Goal: Information Seeking & Learning: Check status

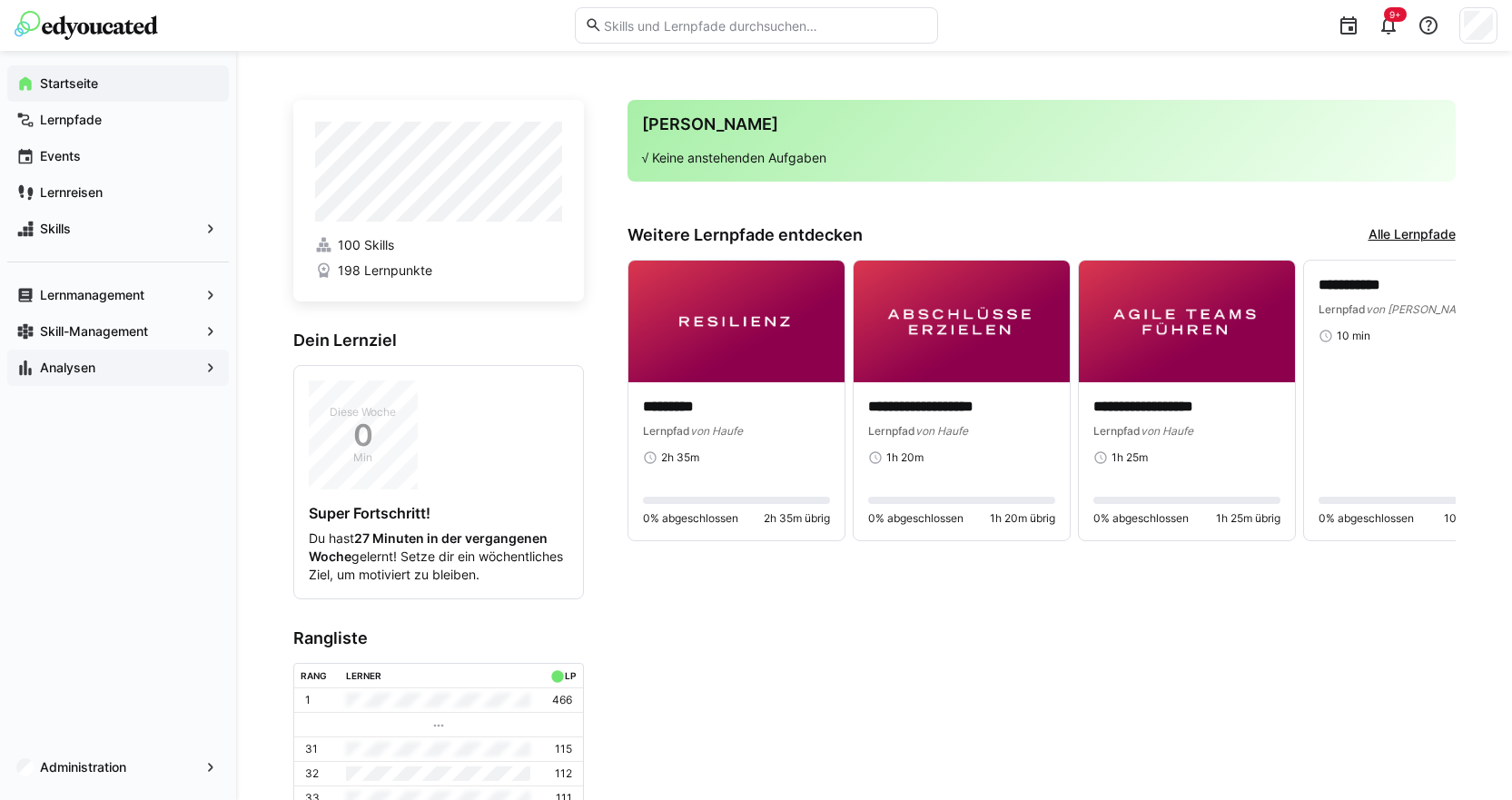
click at [153, 371] on span "Analysen" at bounding box center [118, 368] width 162 height 18
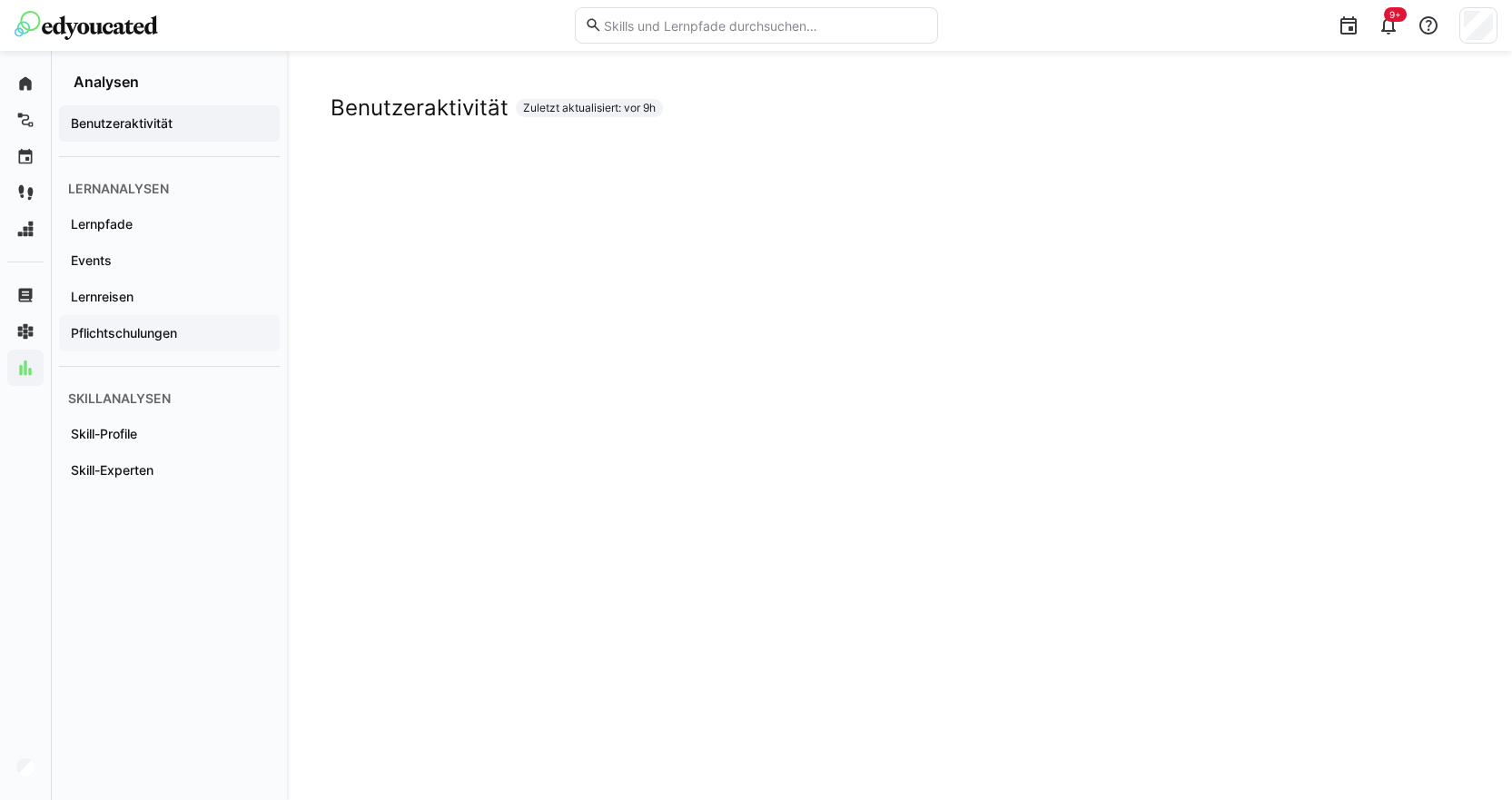
click at [159, 323] on div "Pflichtschulungen" at bounding box center [169, 333] width 221 height 36
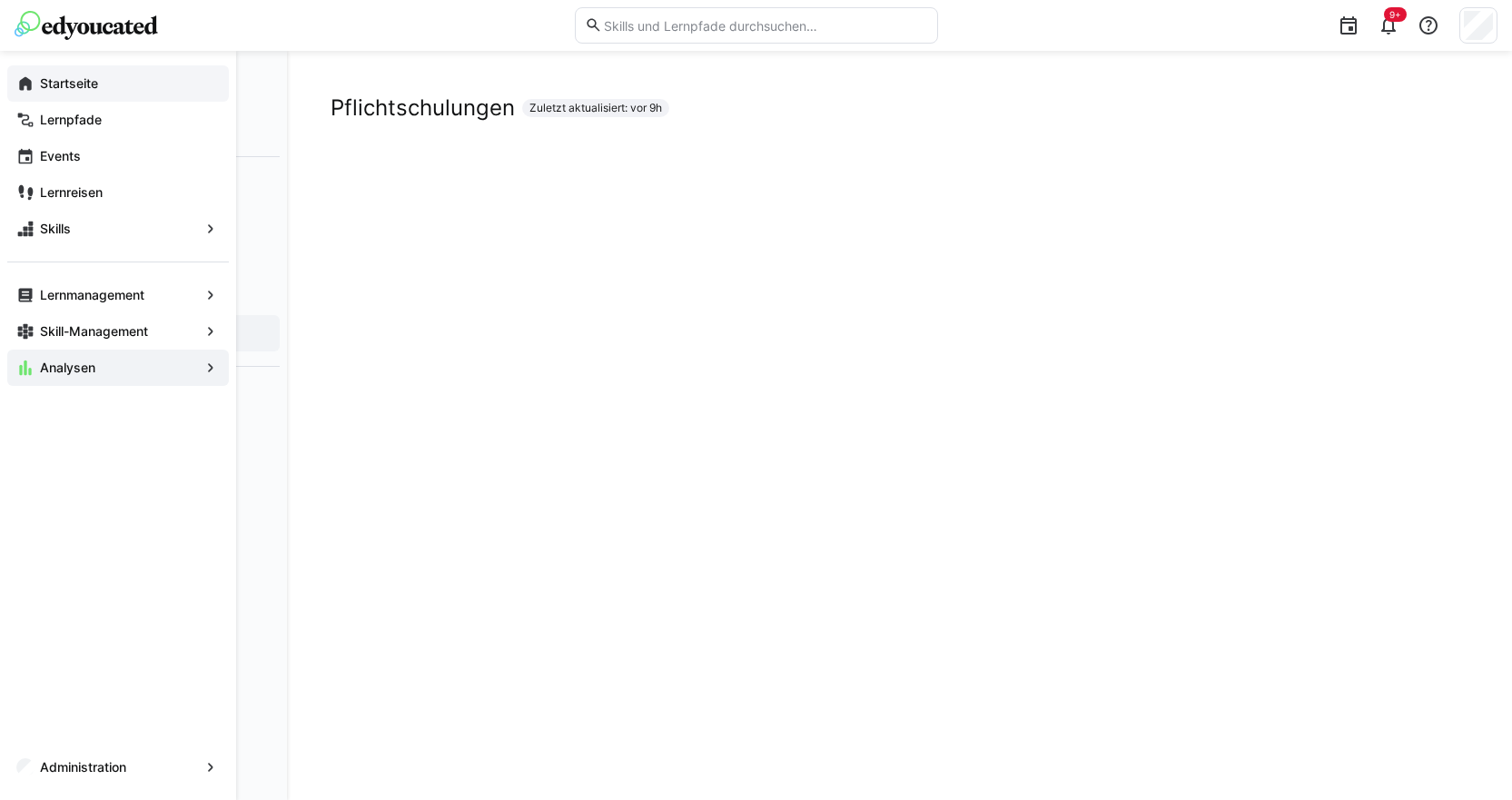
click at [0, 0] on app-navigation-label "Startseite" at bounding box center [0, 0] width 0 height 0
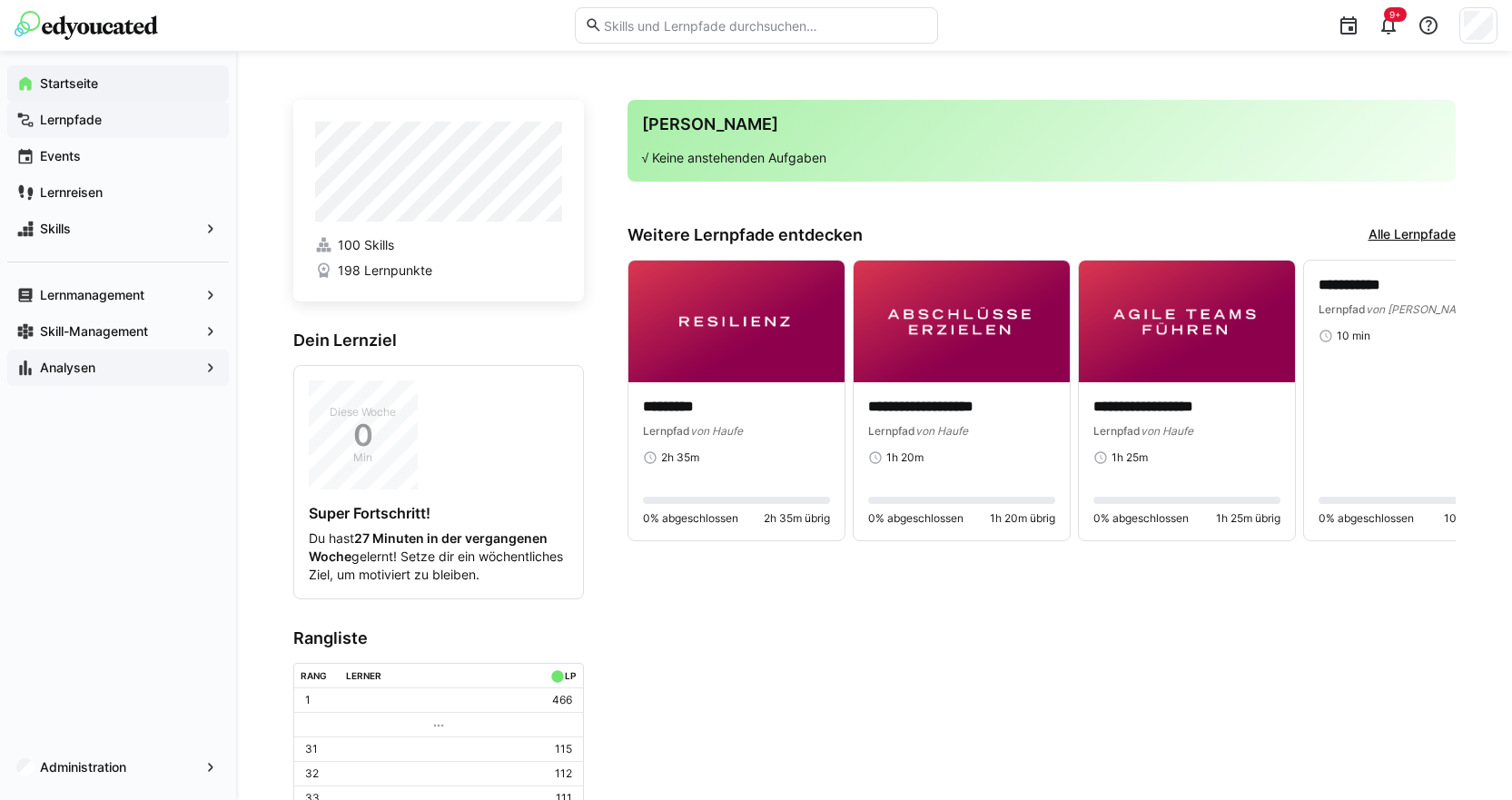
click at [128, 122] on span "Lernpfade" at bounding box center [128, 120] width 182 height 18
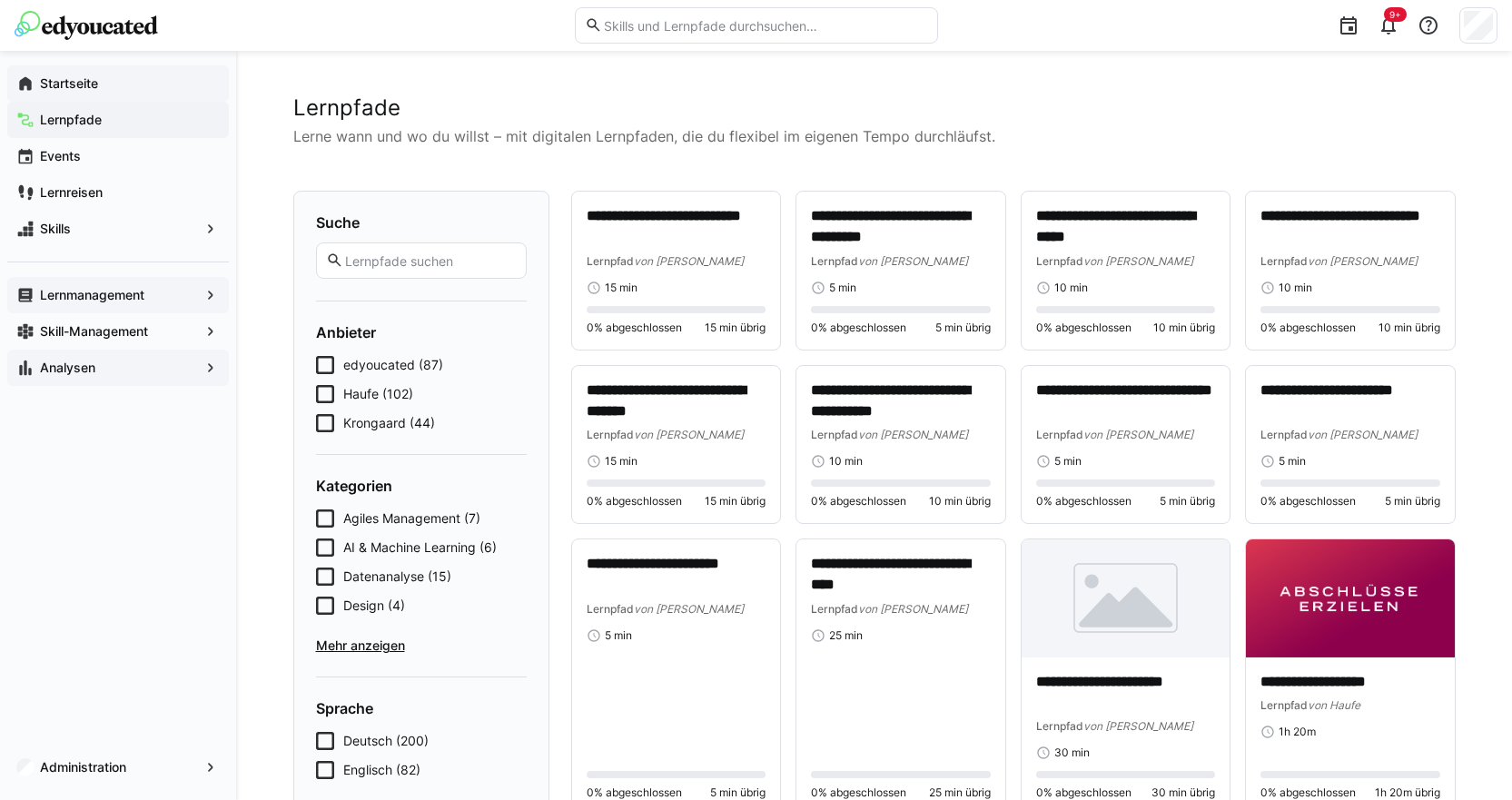
click at [0, 0] on app-navigation-label "Lernmanagement" at bounding box center [0, 0] width 0 height 0
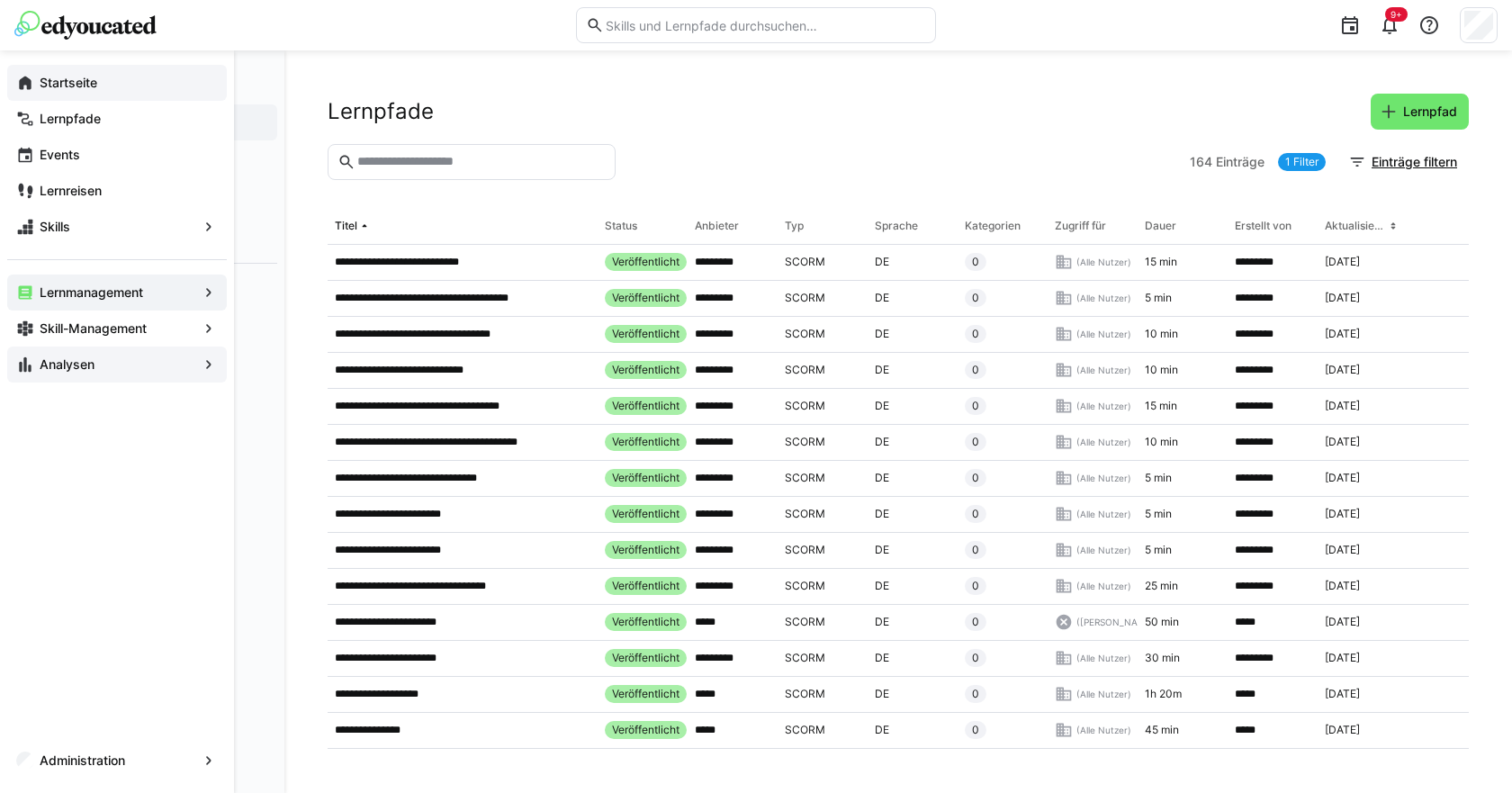
click at [211, 297] on eds-icon at bounding box center [209, 293] width 18 height 18
click at [136, 81] on span "Startseite" at bounding box center [127, 83] width 180 height 18
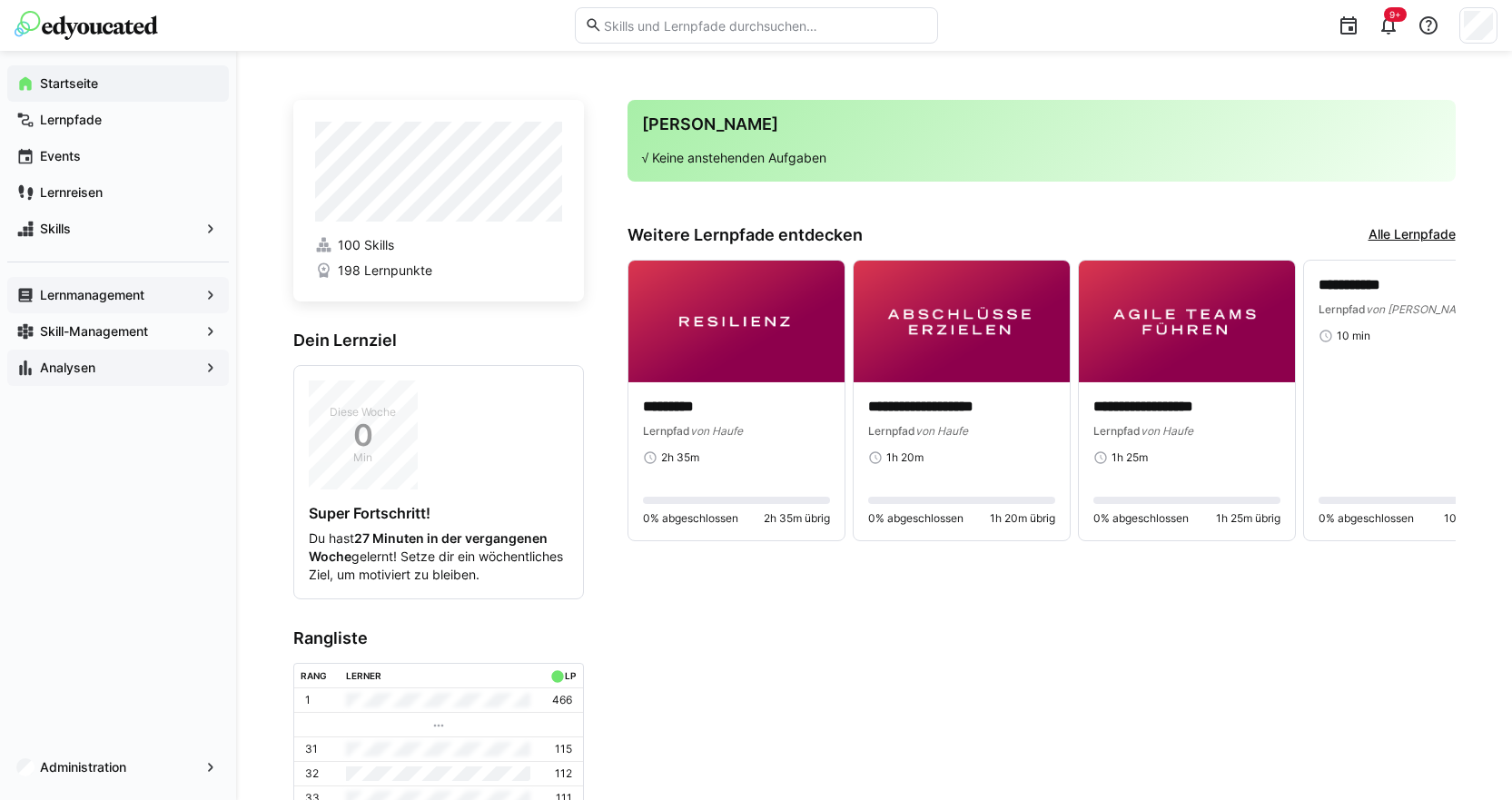
click at [0, 0] on app-navigation-label "Lernmanagement" at bounding box center [0, 0] width 0 height 0
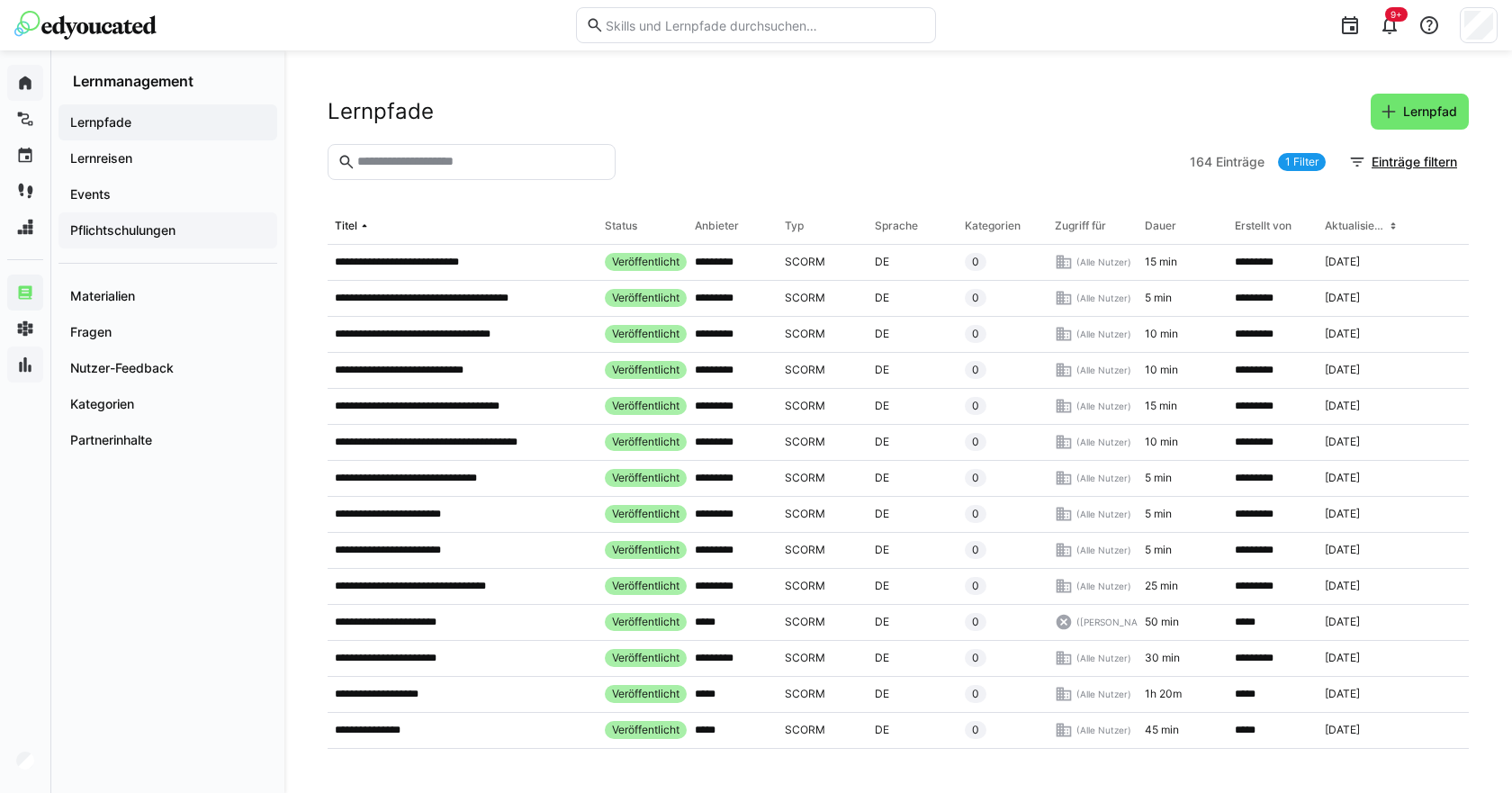
click at [116, 218] on div "Pflichtschulungen" at bounding box center [168, 230] width 219 height 36
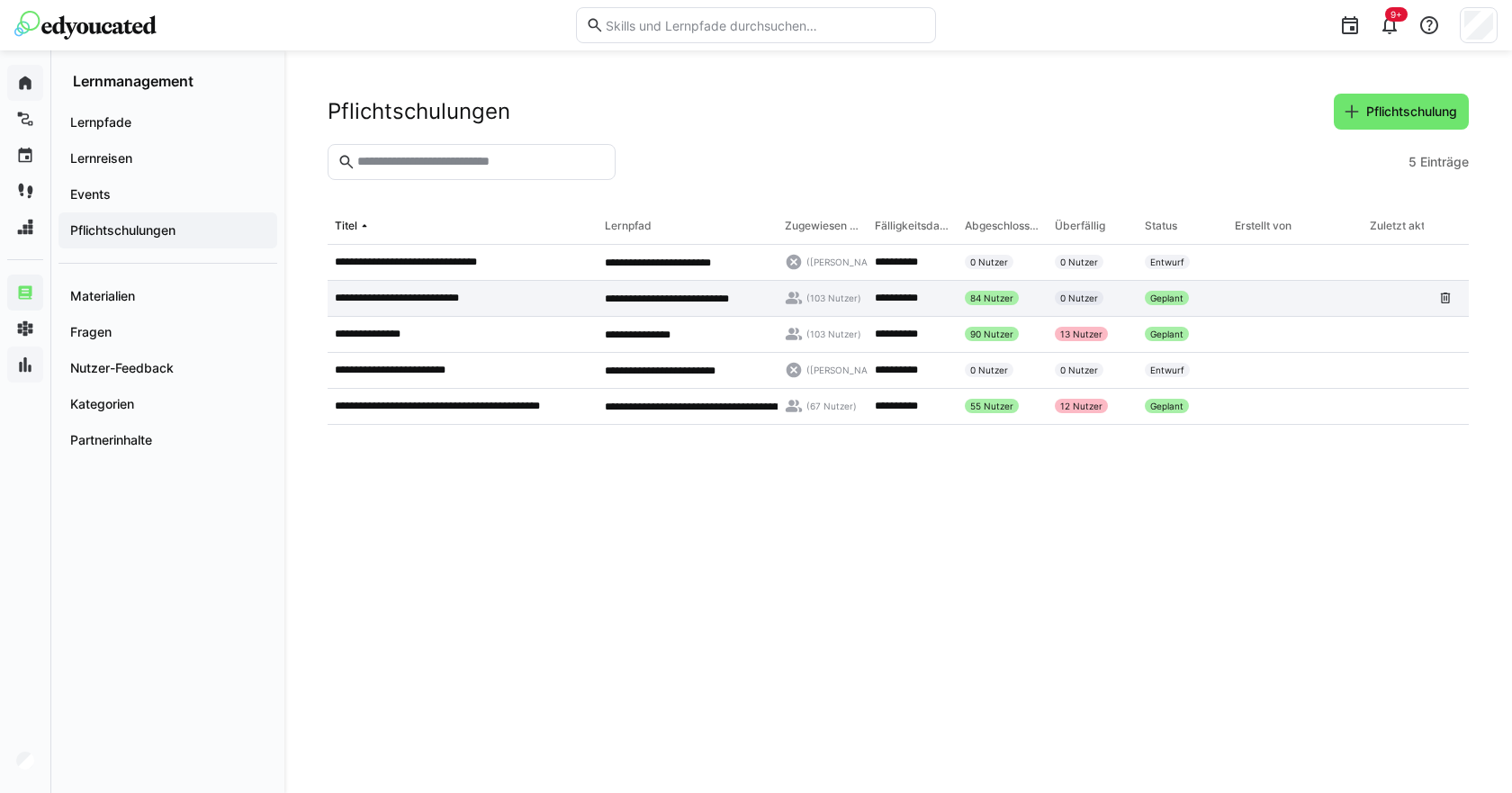
click at [458, 292] on p "**********" at bounding box center [416, 298] width 162 height 15
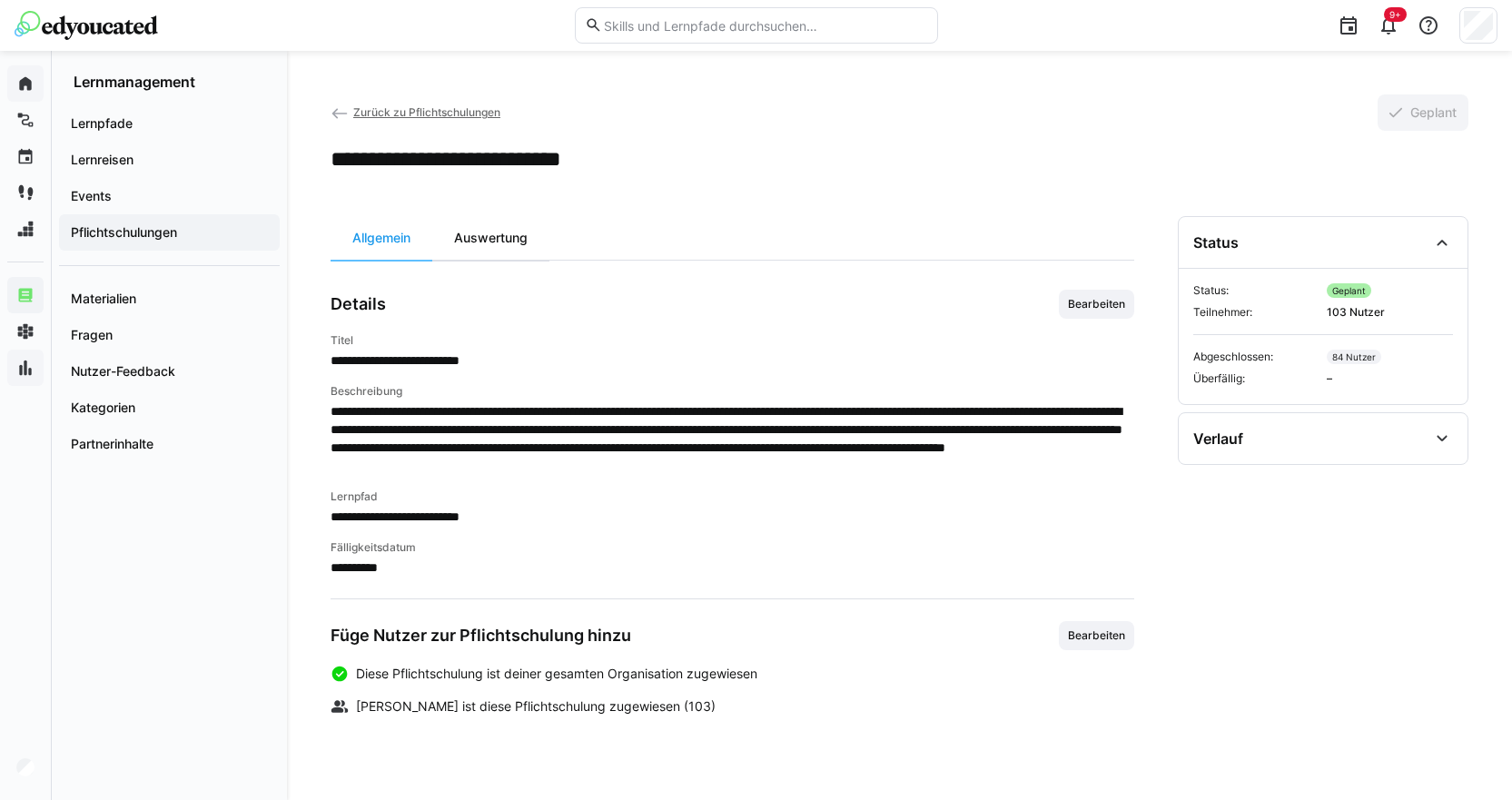
click at [492, 238] on div "Auswertung" at bounding box center [490, 237] width 117 height 43
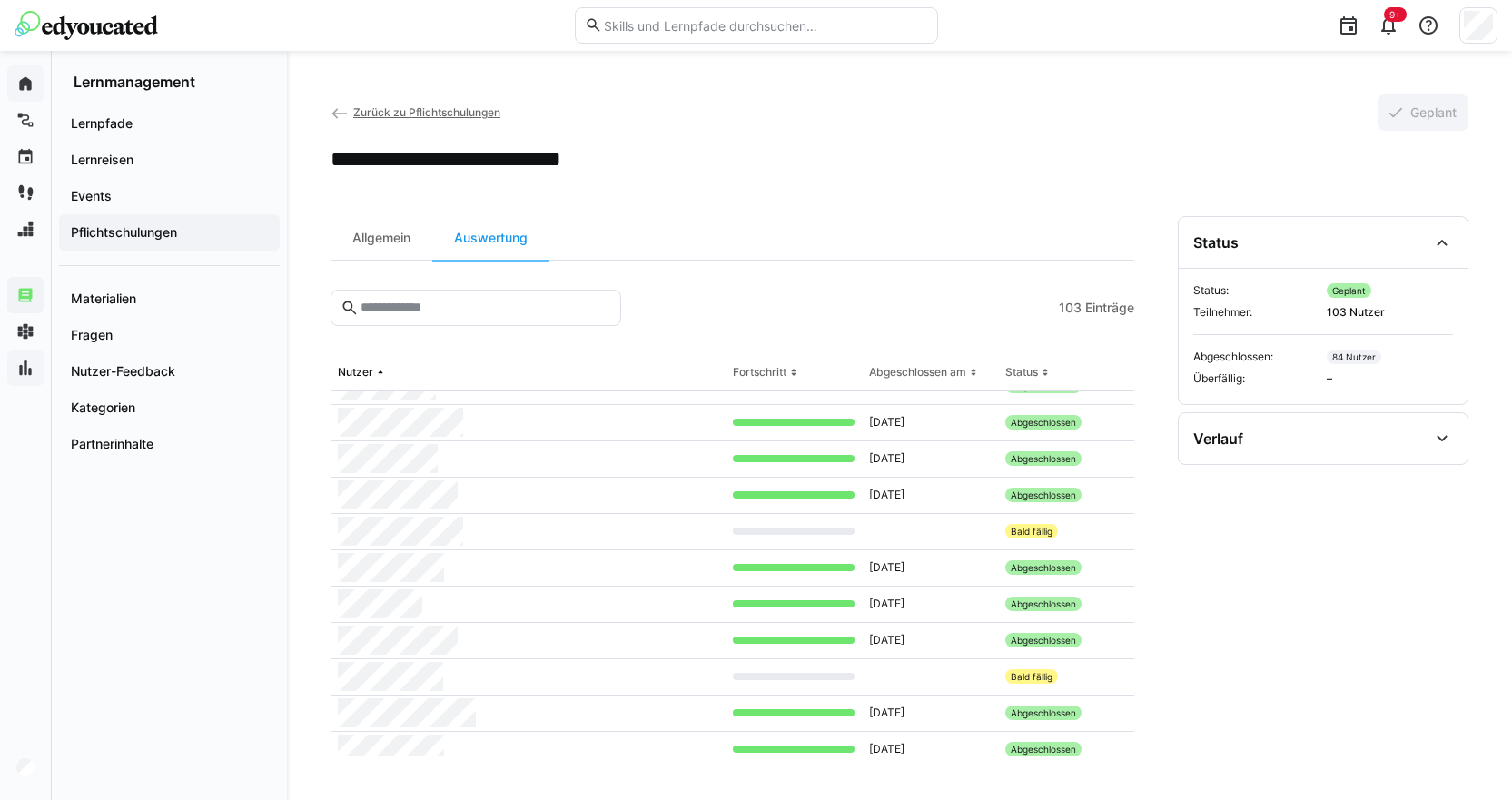
scroll to position [3376, 0]
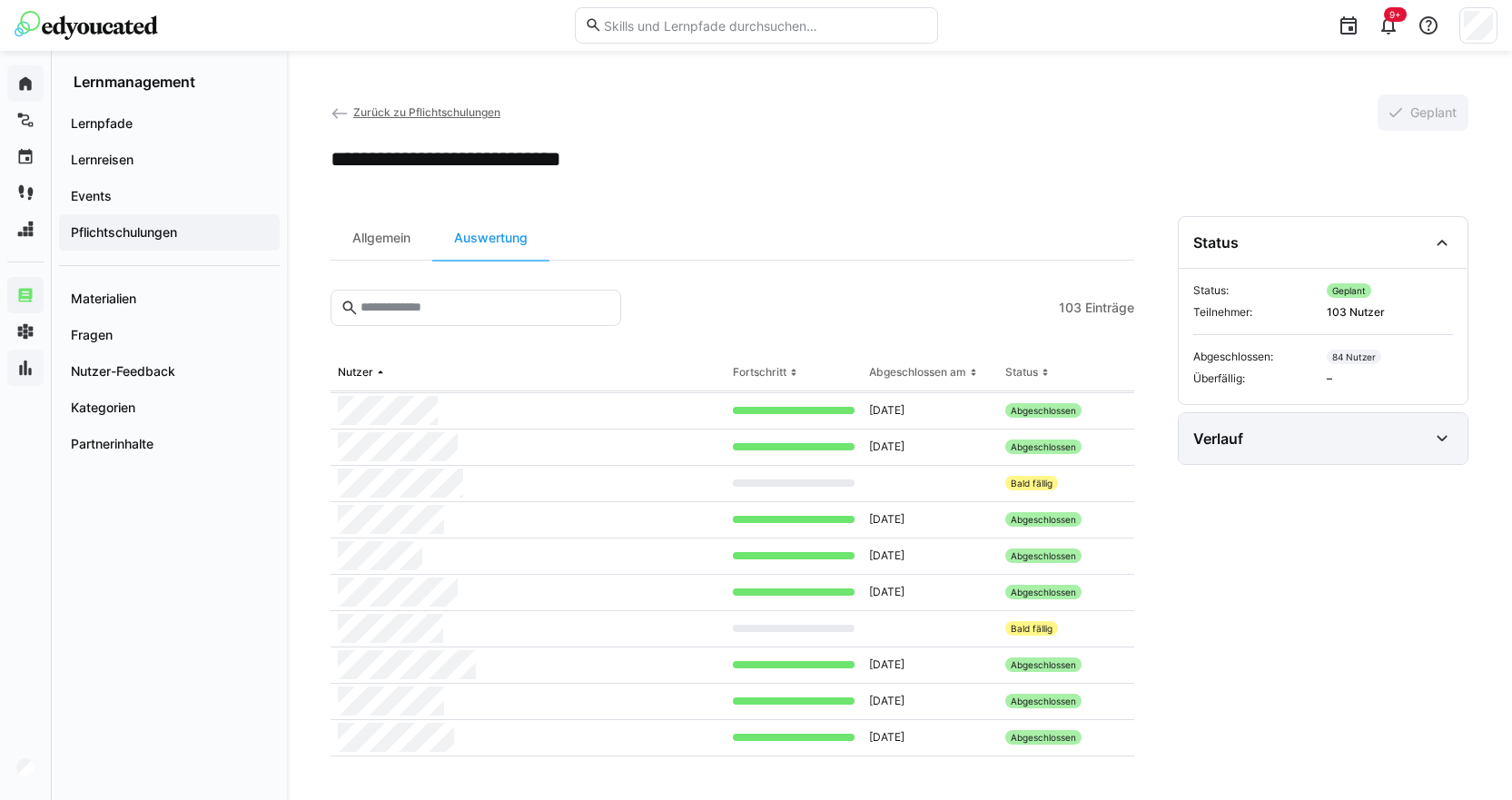
click at [1402, 432] on div "Verlauf" at bounding box center [1310, 439] width 235 height 22
click at [1402, 433] on div "Verlauf" at bounding box center [1310, 439] width 235 height 22
click at [410, 233] on div "Allgemein" at bounding box center [381, 237] width 102 height 43
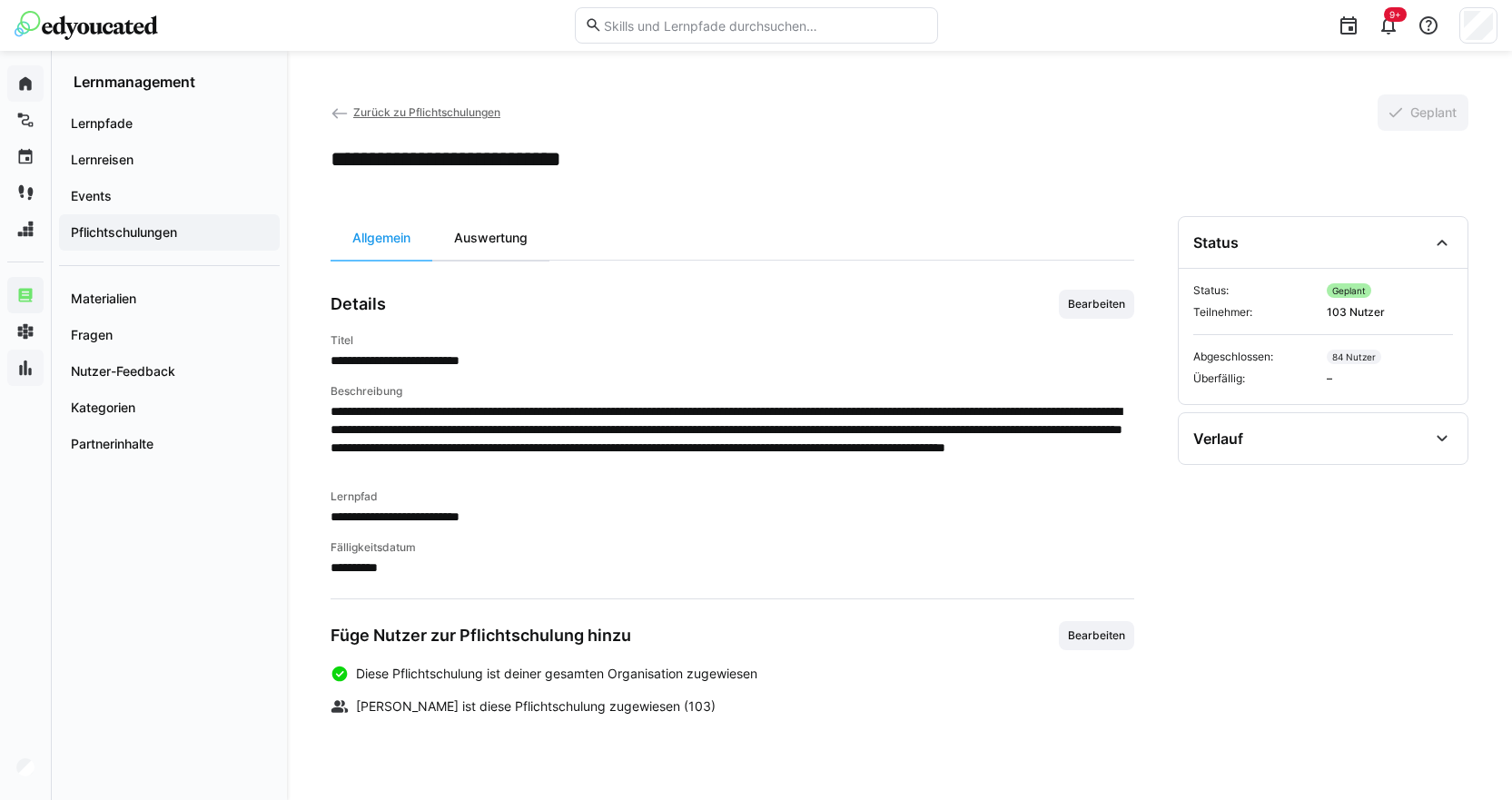
click at [509, 242] on div "Auswertung" at bounding box center [490, 237] width 117 height 43
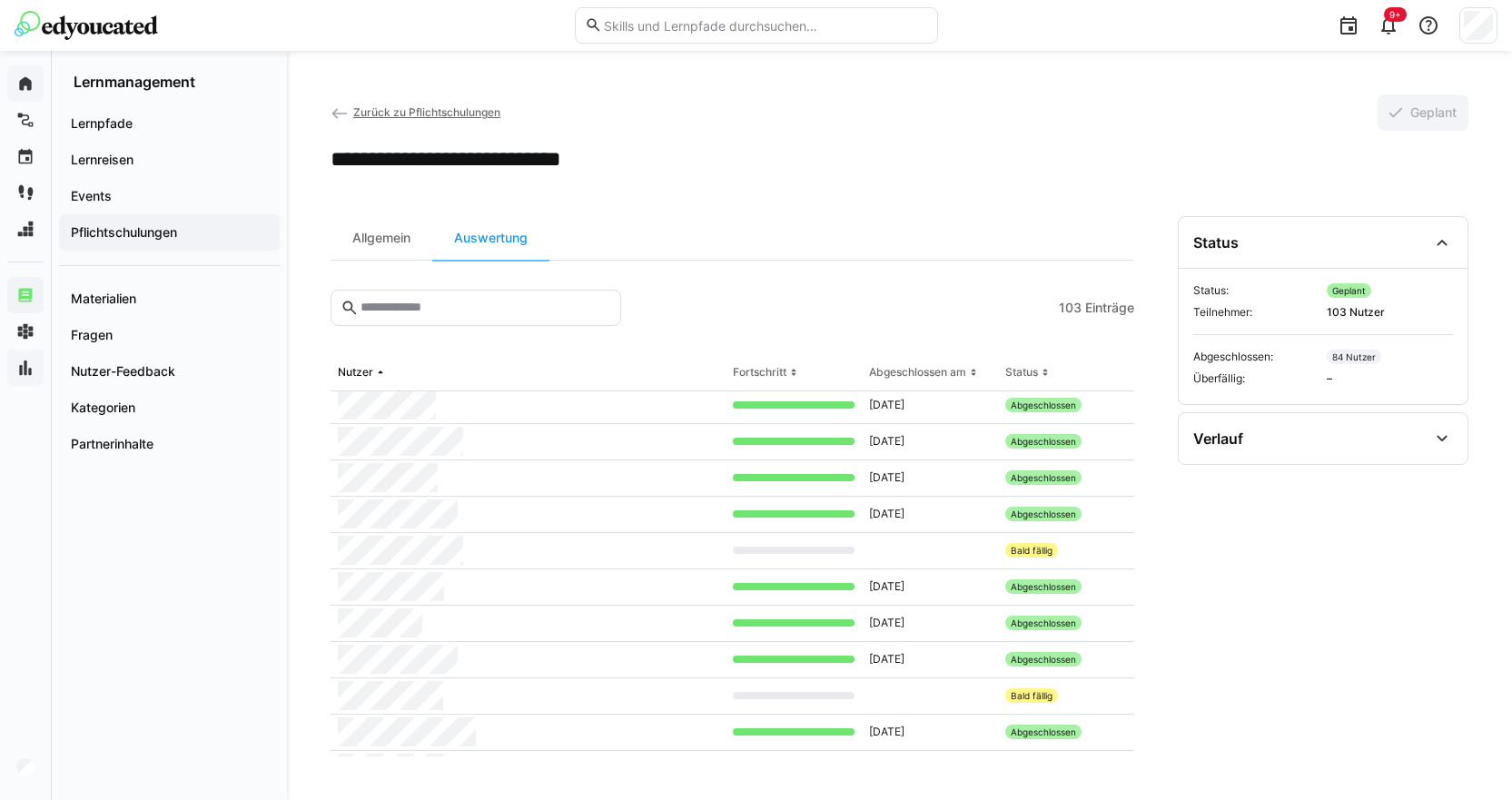
scroll to position [3376, 0]
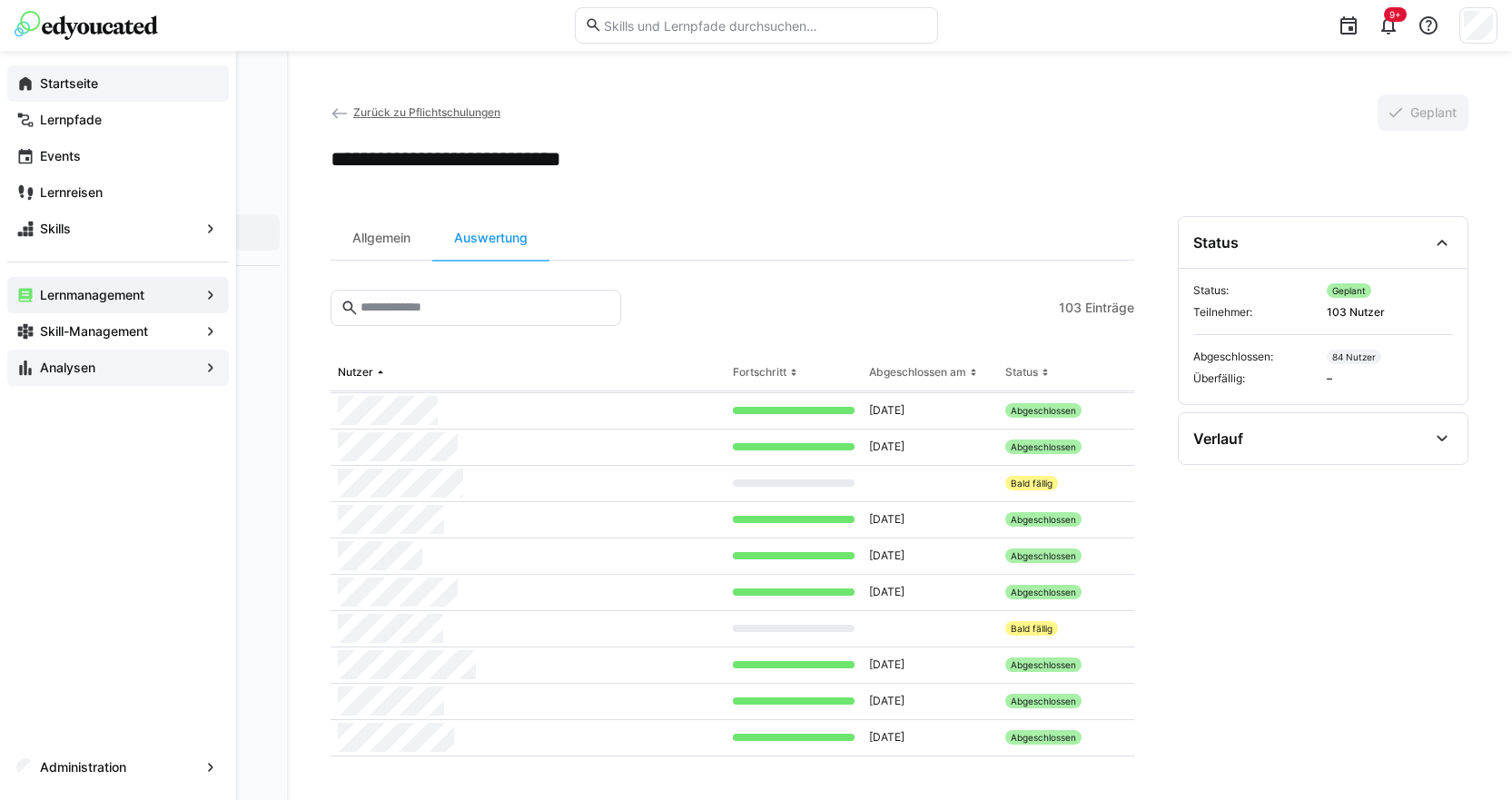
click at [199, 371] on div "Analysen" at bounding box center [118, 367] width 222 height 36
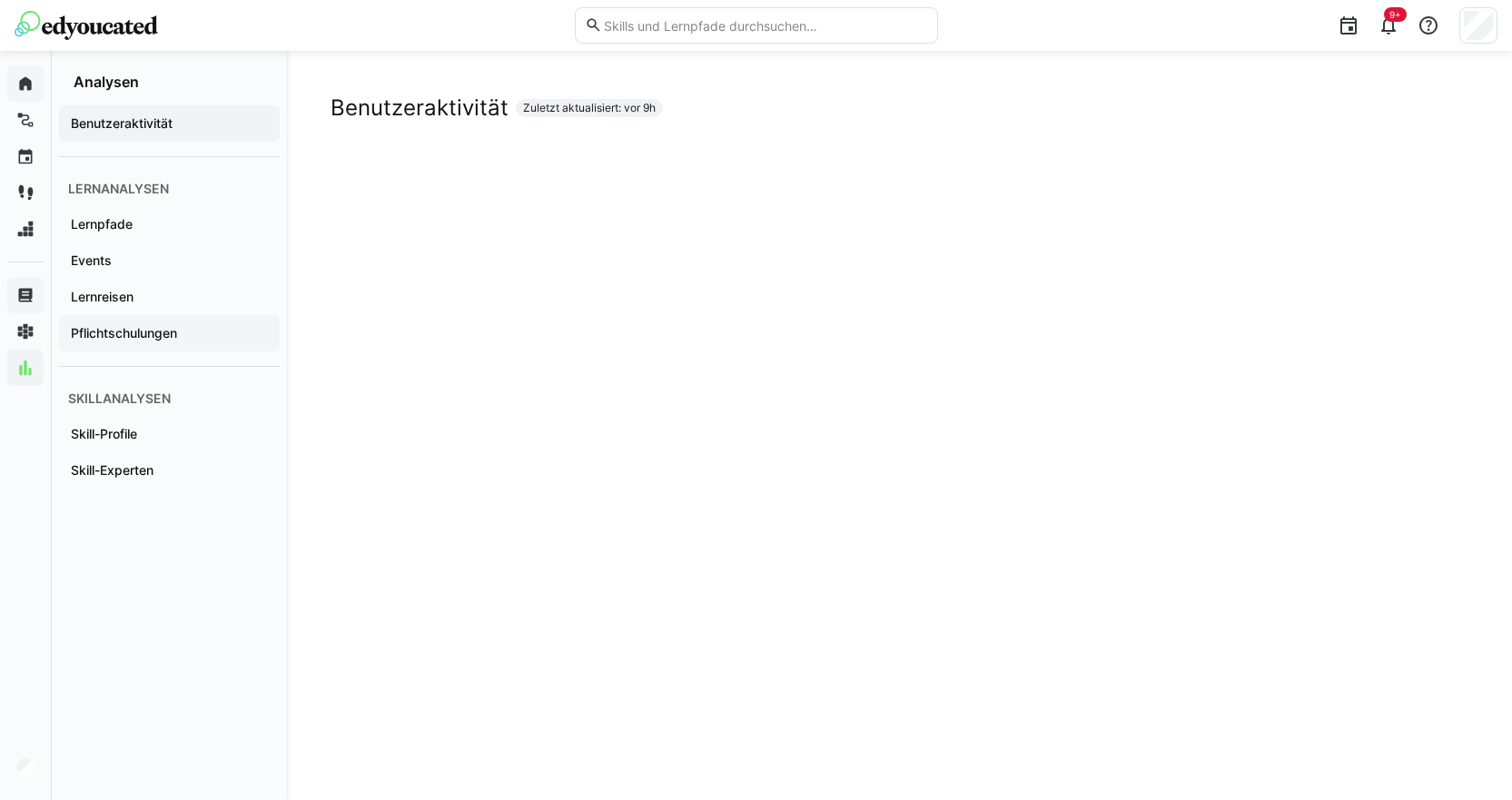
click at [0, 0] on app-navigation-label "Pflichtschulungen" at bounding box center [0, 0] width 0 height 0
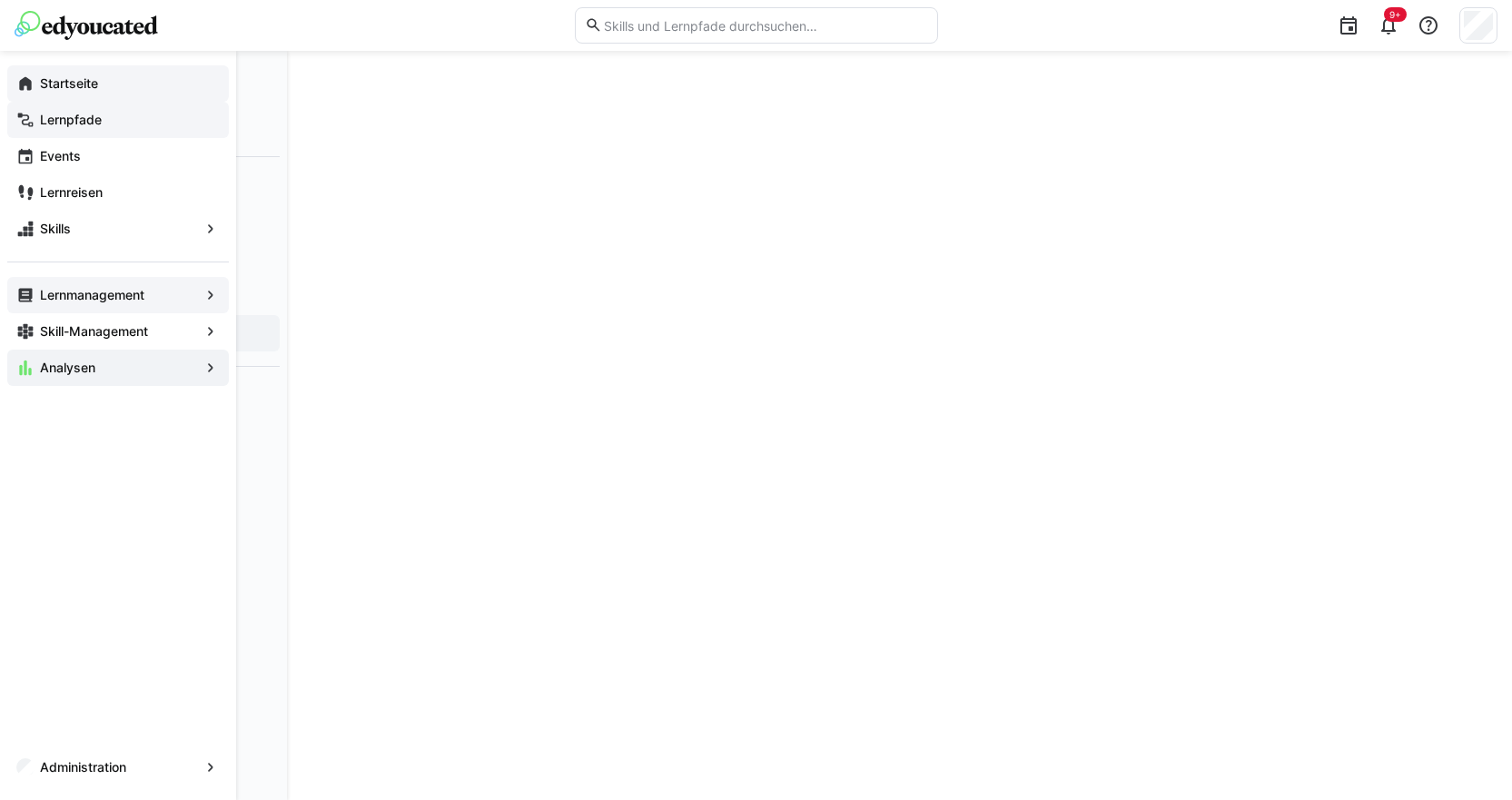
click at [36, 123] on div "Lernpfade" at bounding box center [118, 120] width 222 height 36
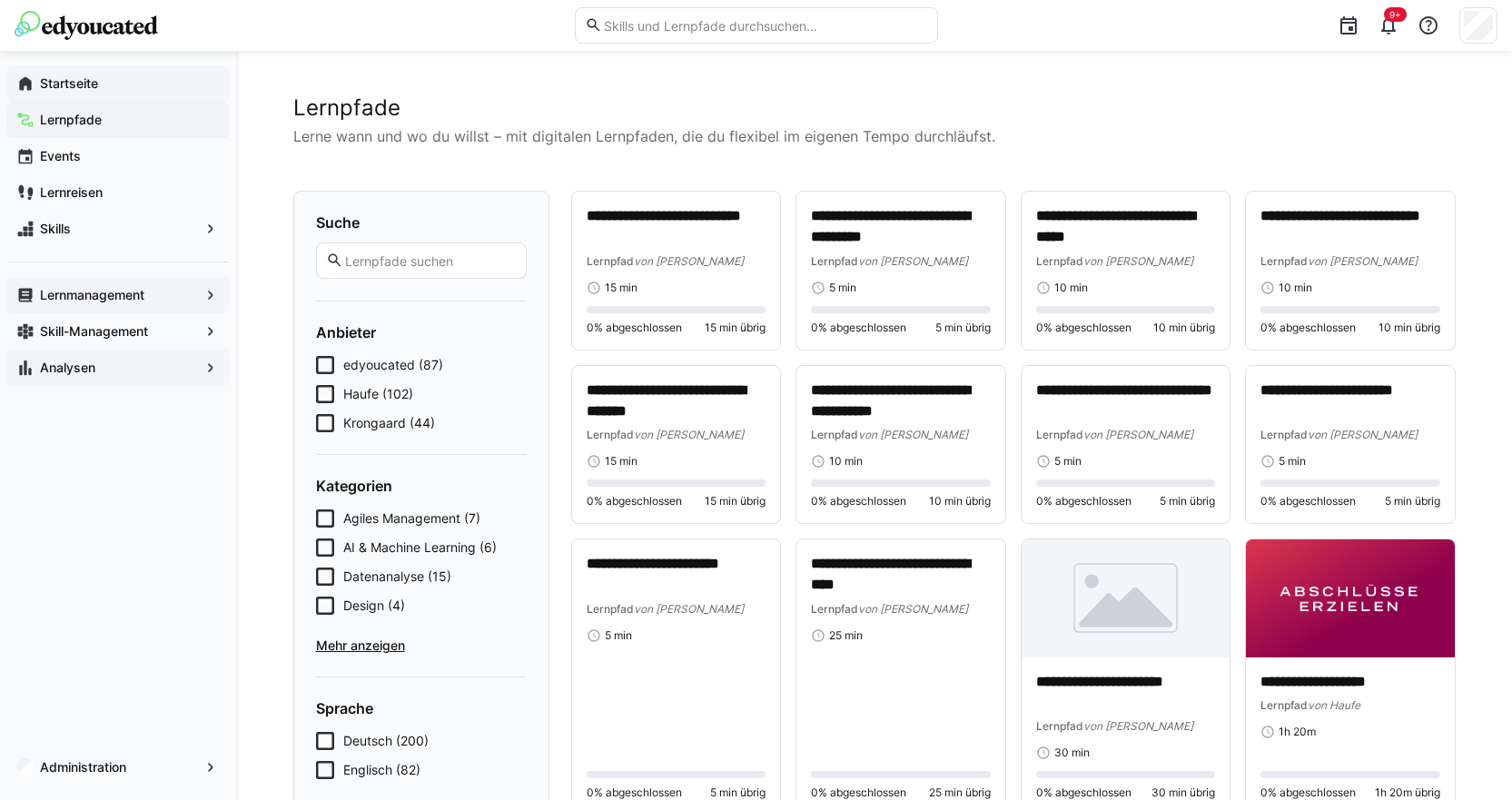
click at [0, 0] on app-navigation-label "Startseite" at bounding box center [0, 0] width 0 height 0
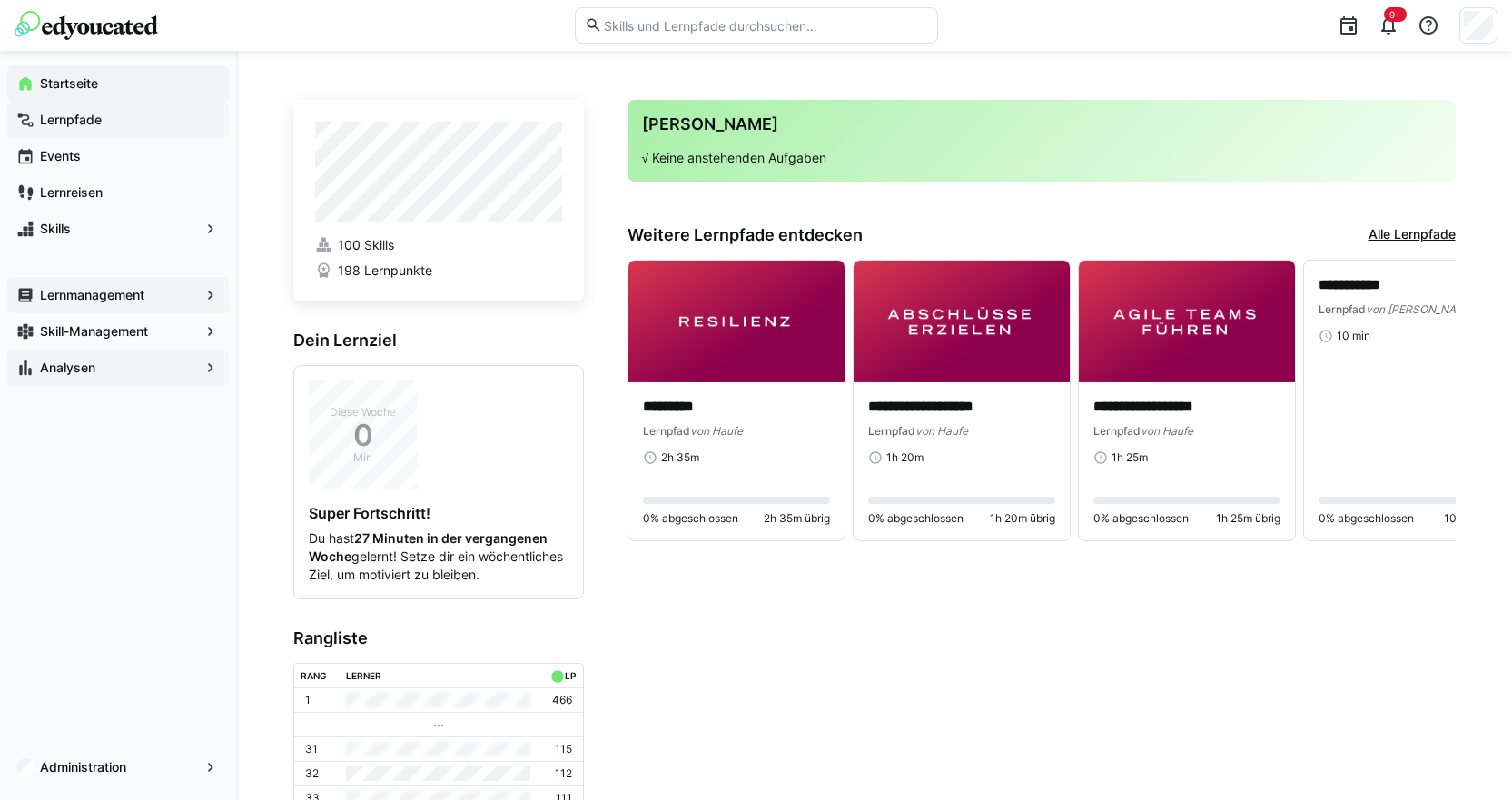
click at [134, 283] on div "Lernmanagement" at bounding box center [118, 294] width 222 height 36
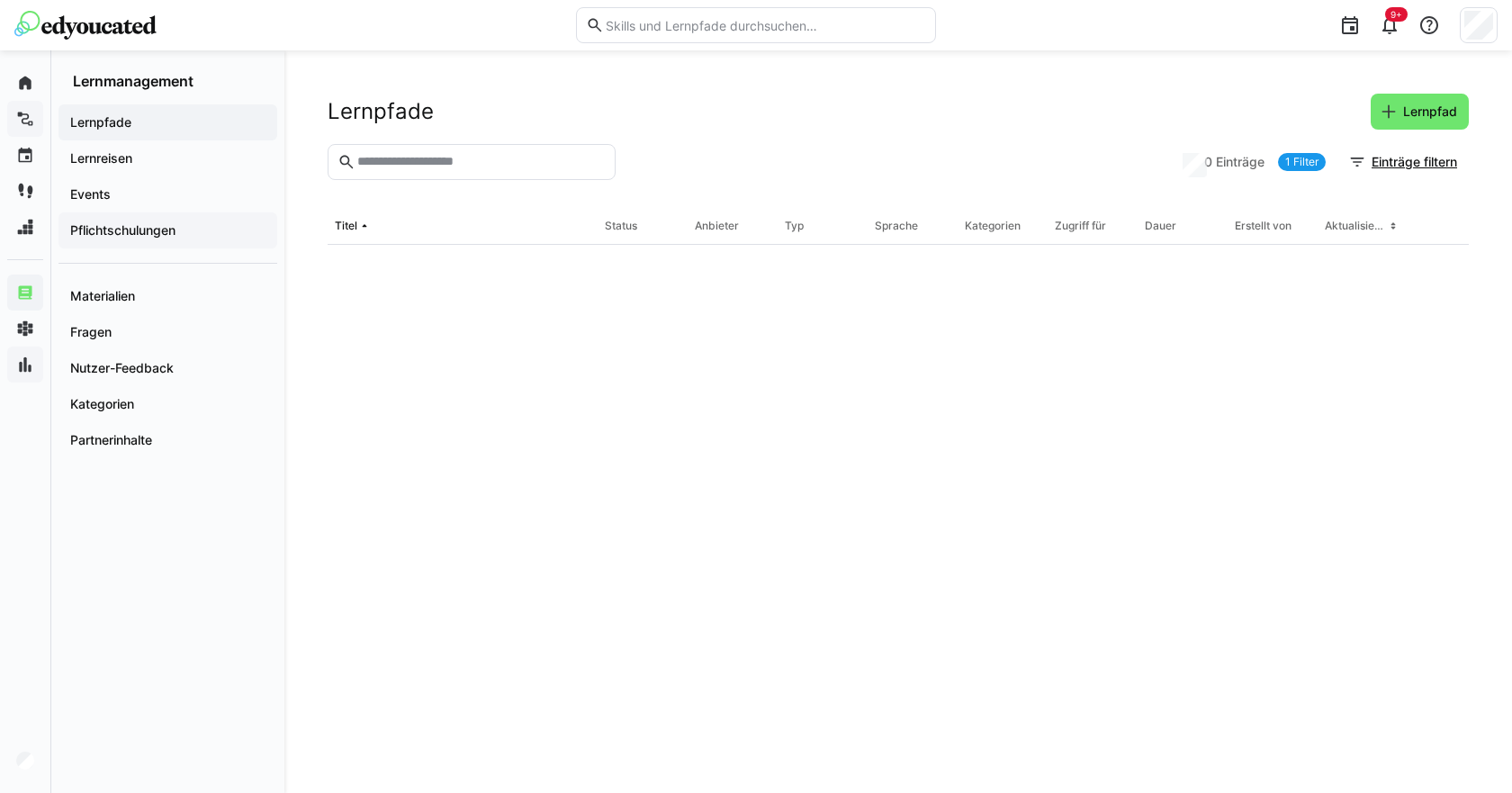
click at [0, 0] on app-navigation-label "Pflichtschulungen" at bounding box center [0, 0] width 0 height 0
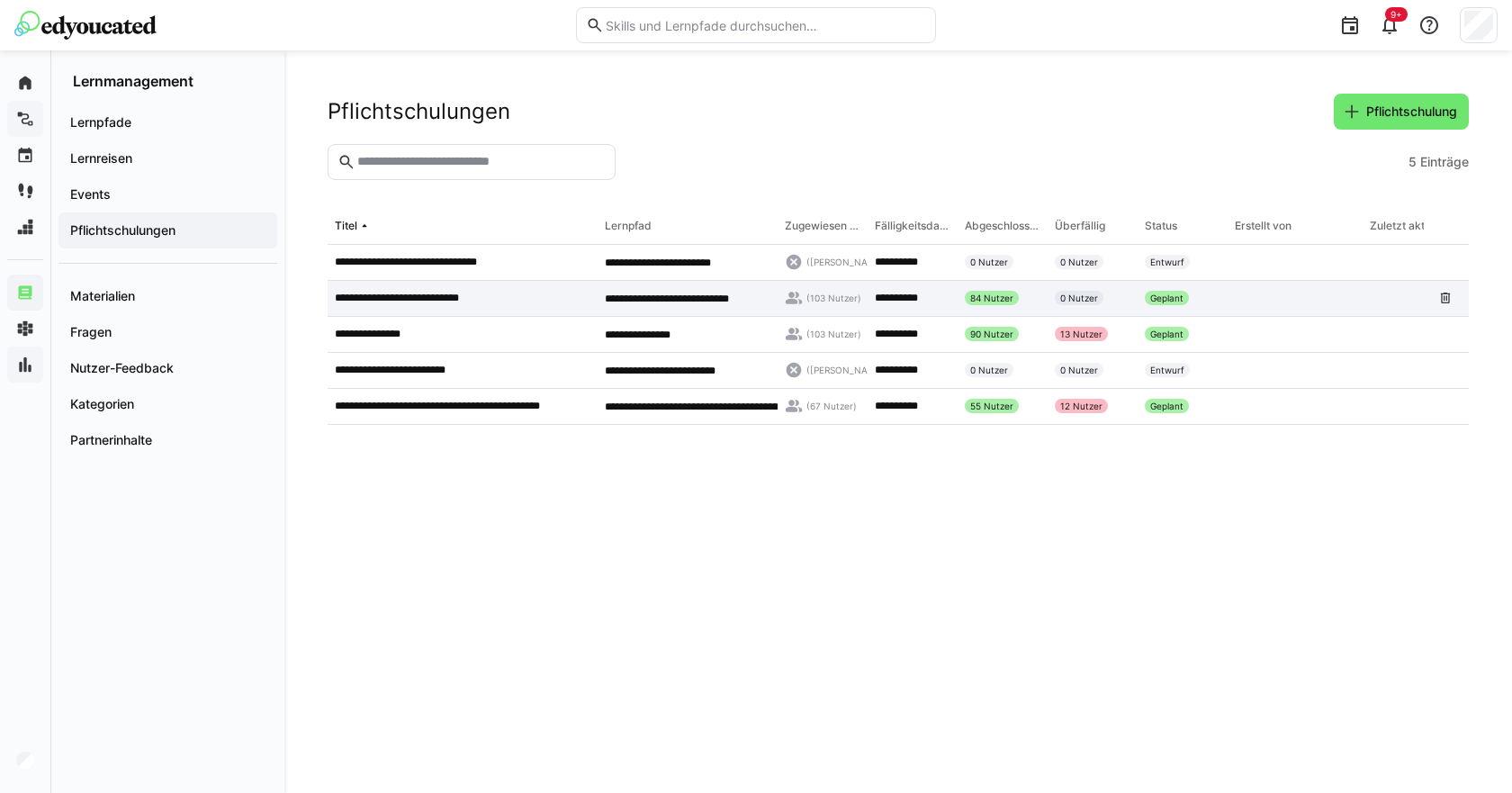
click at [679, 302] on span "**********" at bounding box center [667, 299] width 124 height 11
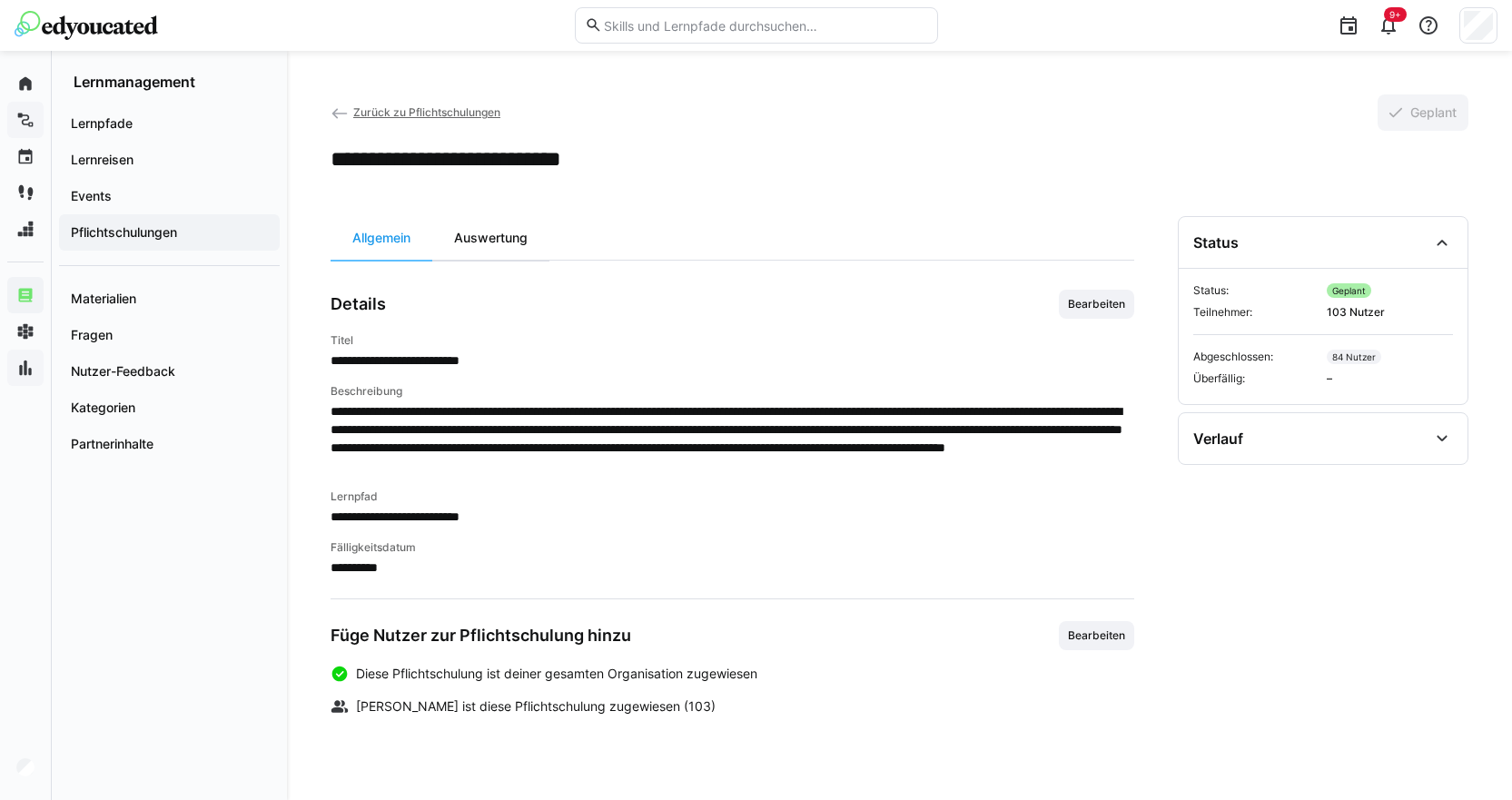
click at [473, 235] on div "Auswertung" at bounding box center [490, 237] width 117 height 43
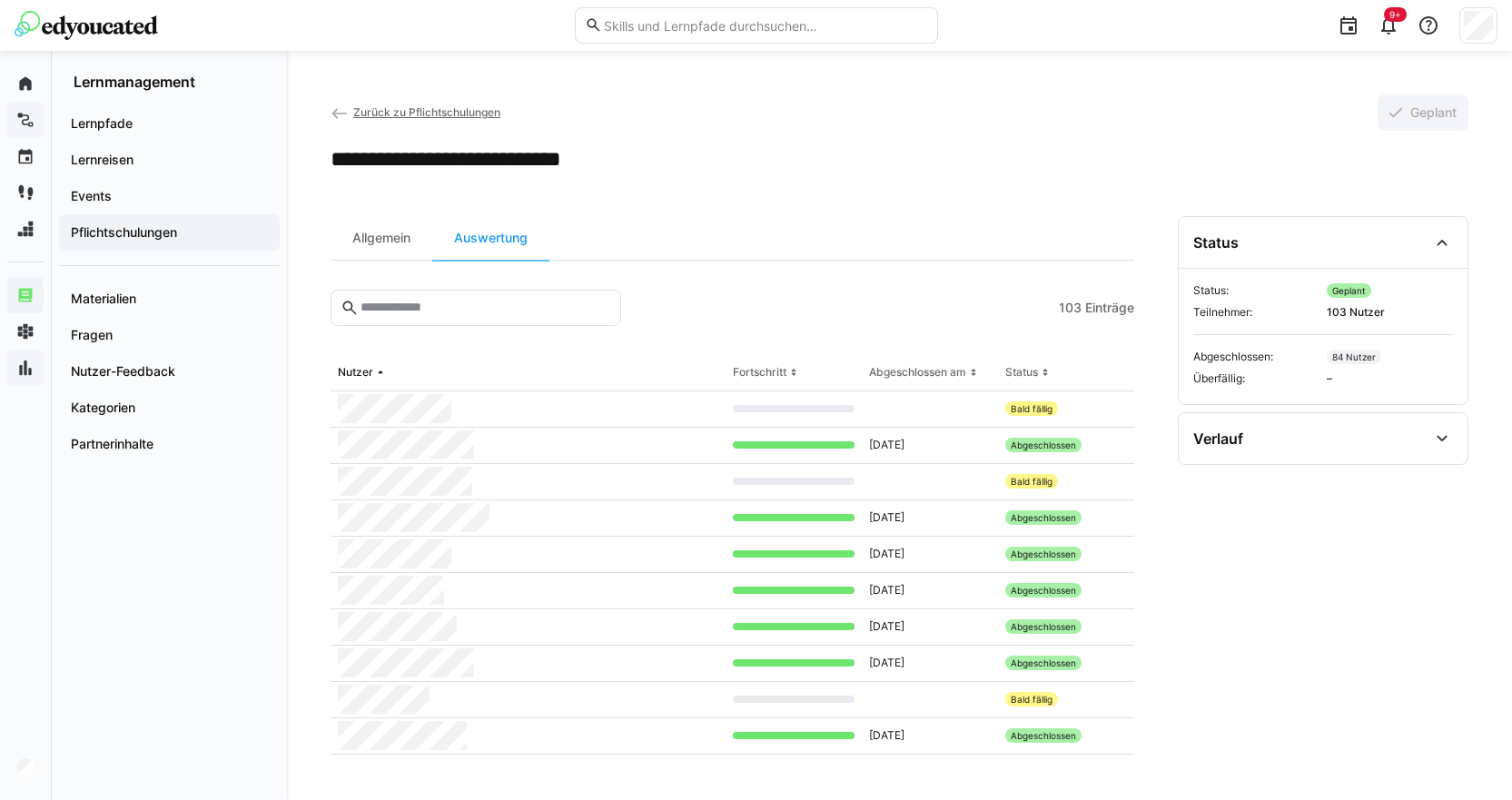
click at [1088, 310] on span "Einträge" at bounding box center [1109, 308] width 49 height 18
click at [1050, 295] on section "103 Einträge" at bounding box center [732, 322] width 804 height 65
click at [1066, 314] on span "103" at bounding box center [1070, 308] width 23 height 18
drag, startPoint x: 1066, startPoint y: 314, endPoint x: 1452, endPoint y: 503, distance: 429.8
click at [1463, 509] on section "Status Status: Geplant Teilnehmer: 103 Nutzer Abgeschlossen: 84 Nutzer Überfäll…" at bounding box center [1323, 486] width 291 height 541
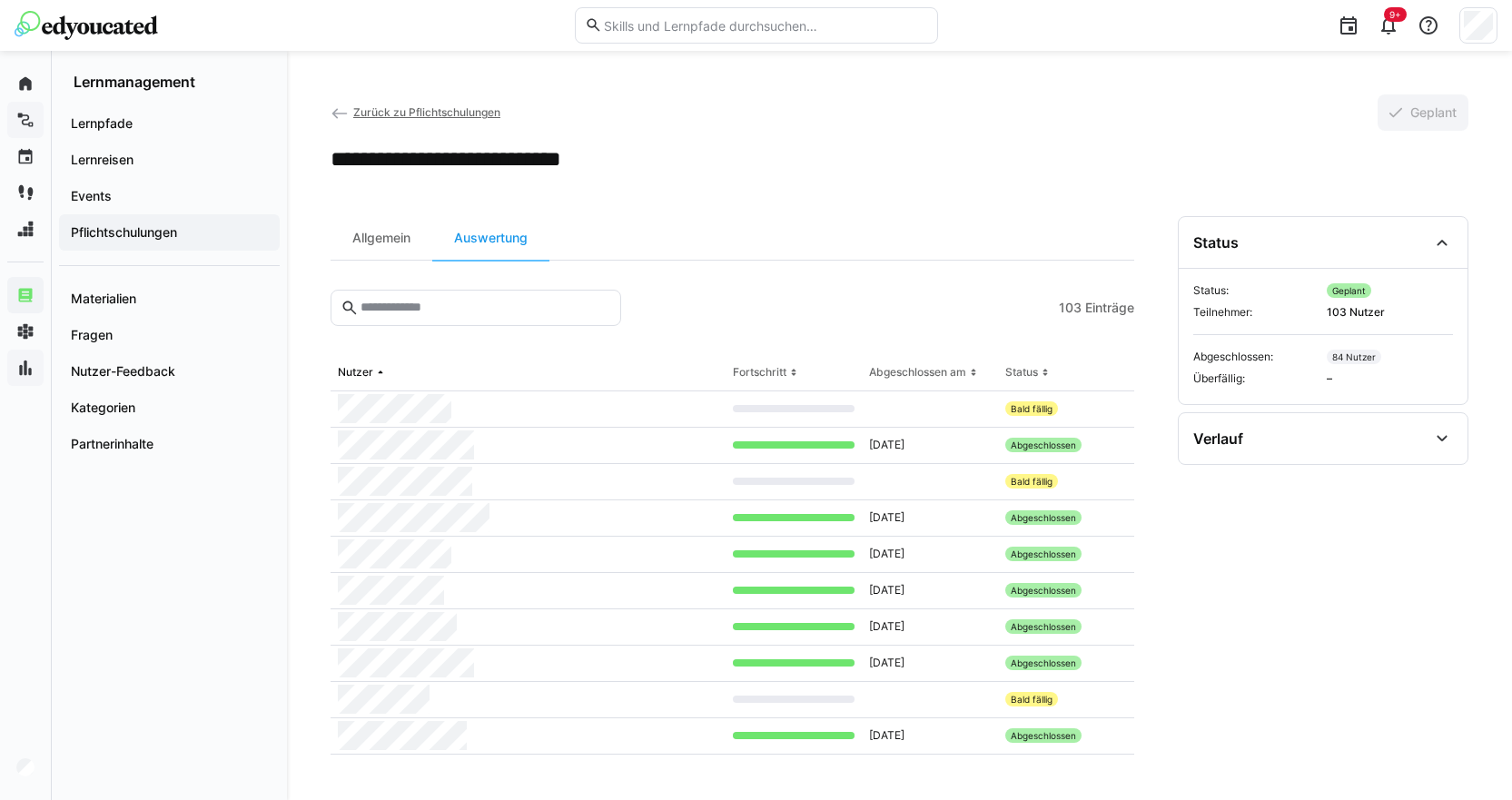
drag, startPoint x: 1317, startPoint y: 315, endPoint x: 1372, endPoint y: 525, distance: 217.1
click at [1372, 525] on section "Status Status: Geplant Teilnehmer: 103 Nutzer Abgeschlossen: 84 Nutzer Überfäll…" at bounding box center [1323, 486] width 291 height 541
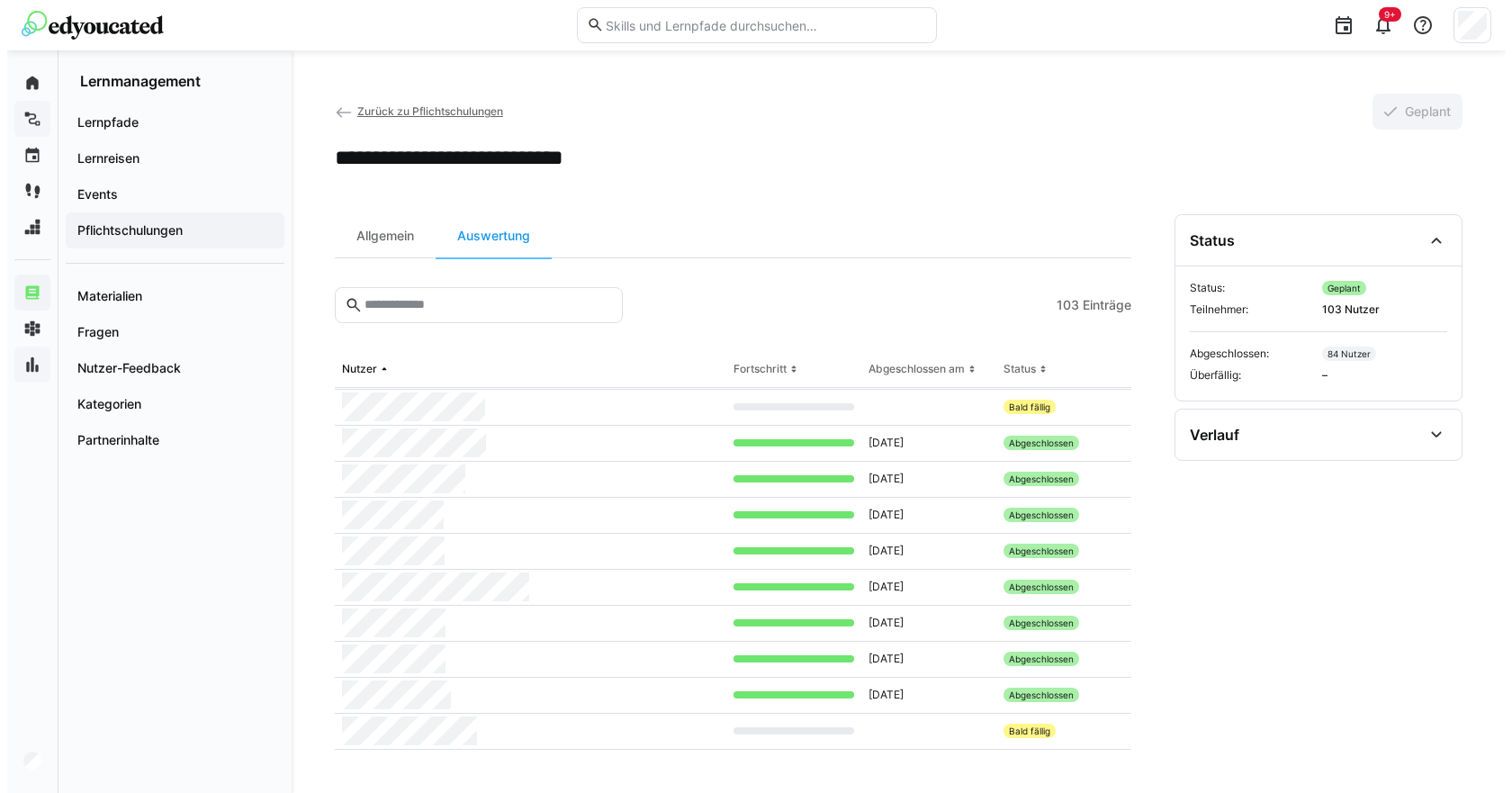
scroll to position [3346, 0]
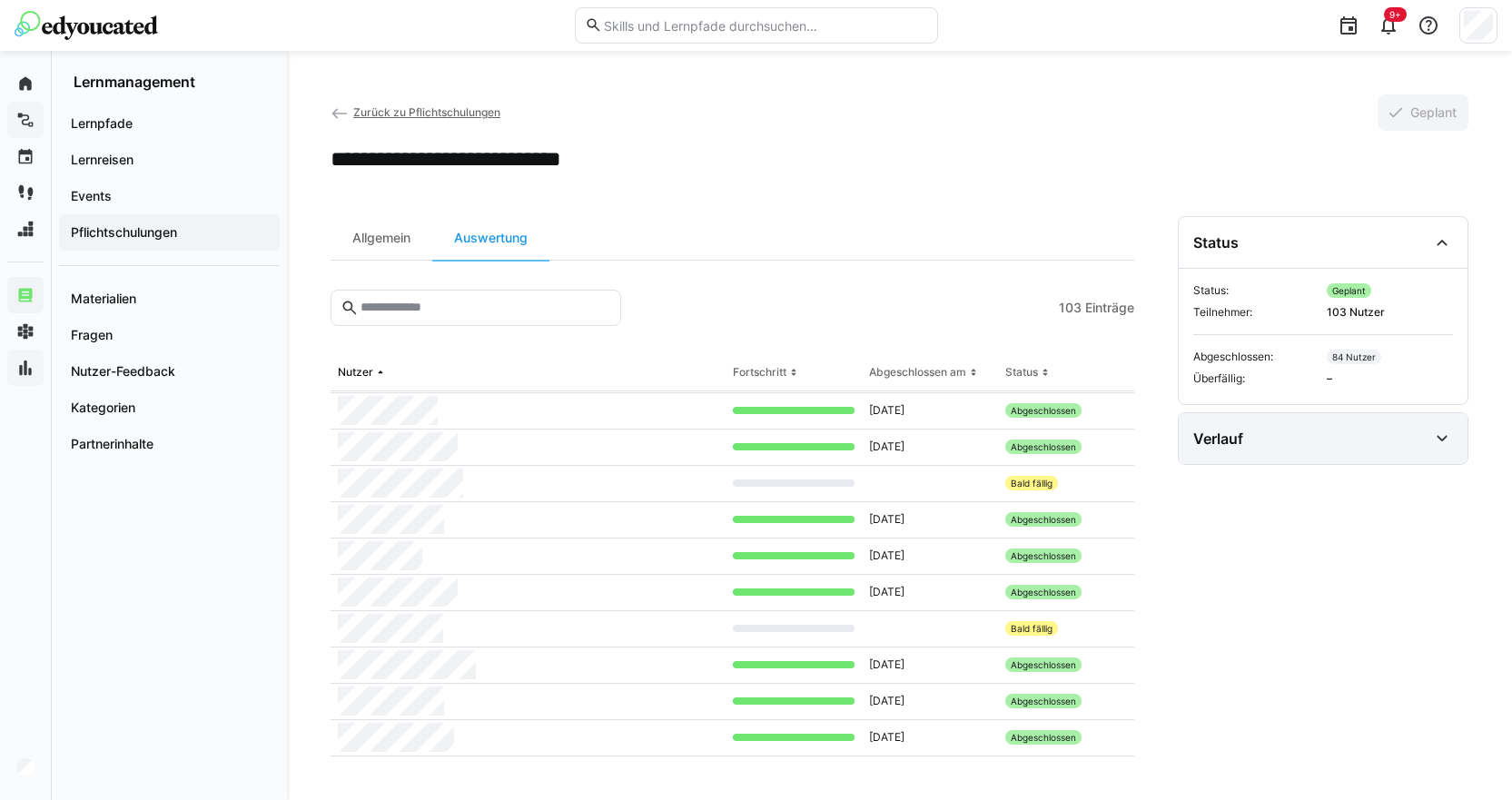
click at [1221, 437] on div "Verlauf" at bounding box center [1218, 439] width 50 height 18
click at [1221, 438] on div "Verlauf" at bounding box center [1218, 439] width 50 height 18
click at [370, 113] on span "Zurück zu Pflichtschulungen" at bounding box center [427, 112] width 147 height 14
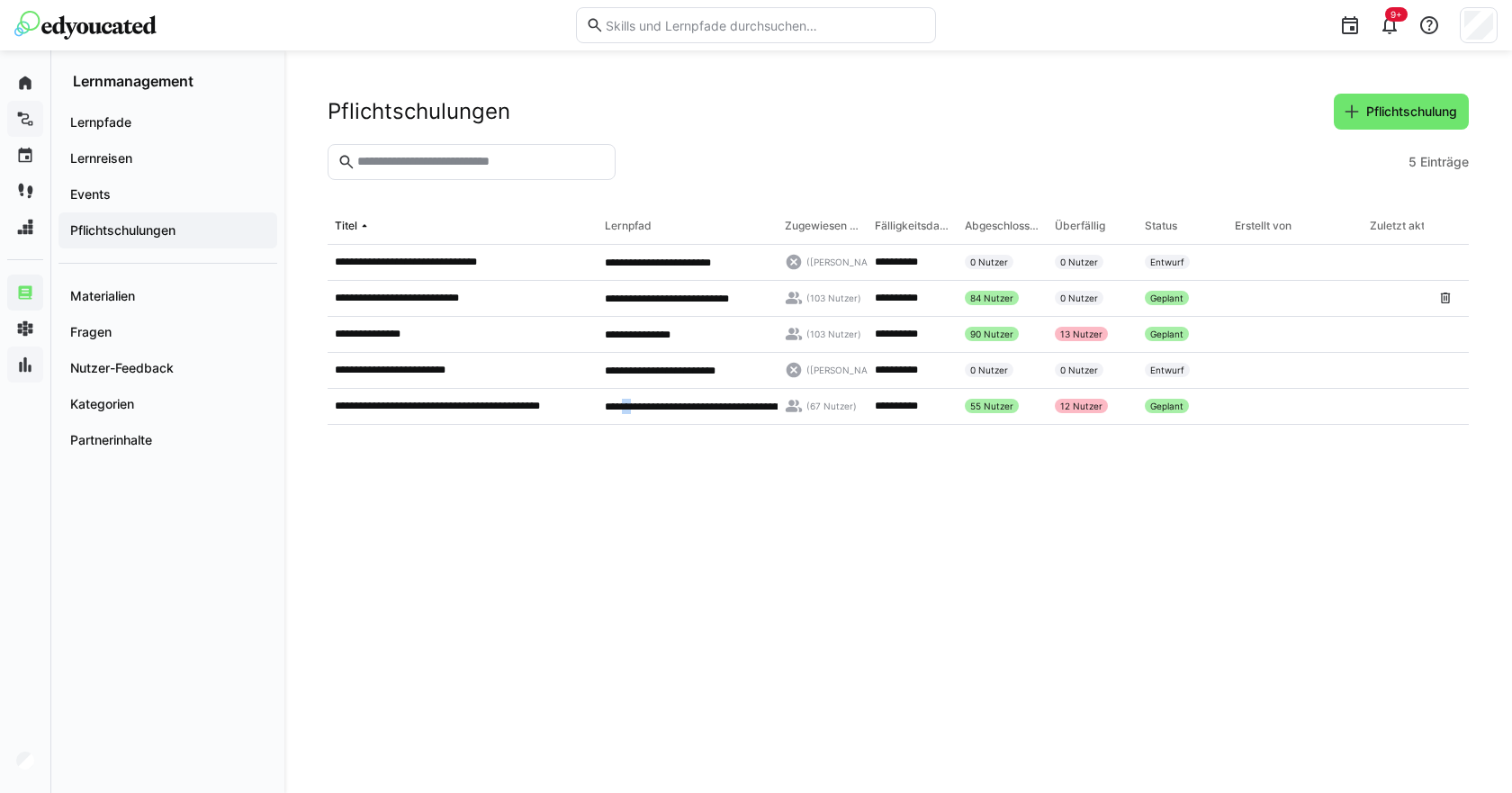
drag, startPoint x: 738, startPoint y: 294, endPoint x: 648, endPoint y: 487, distance: 213.0
click at [627, 505] on eds-table "**********" at bounding box center [898, 479] width 1141 height 541
